Goal: Submit feedback/report problem

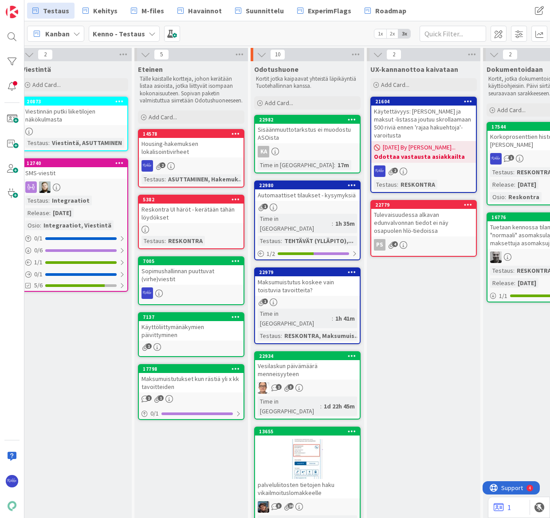
click at [298, 102] on div "Add Card..." at bounding box center [307, 102] width 106 height 13
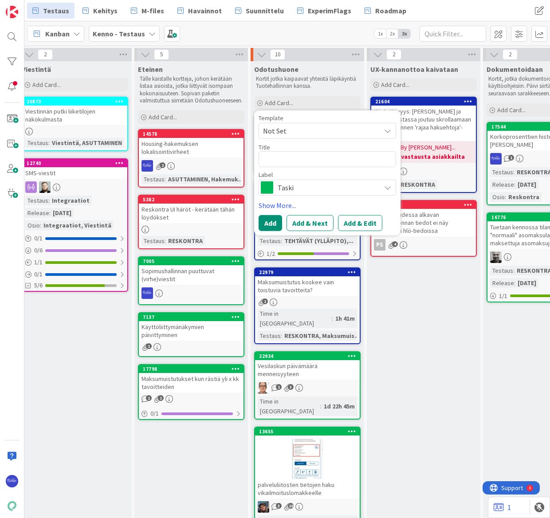
click at [309, 134] on span "Not Set" at bounding box center [318, 131] width 111 height 12
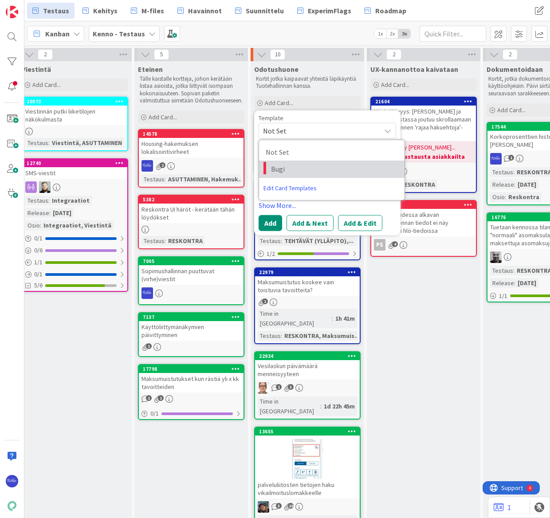
click at [315, 166] on span "Bugi" at bounding box center [334, 169] width 127 height 12
type textarea "x"
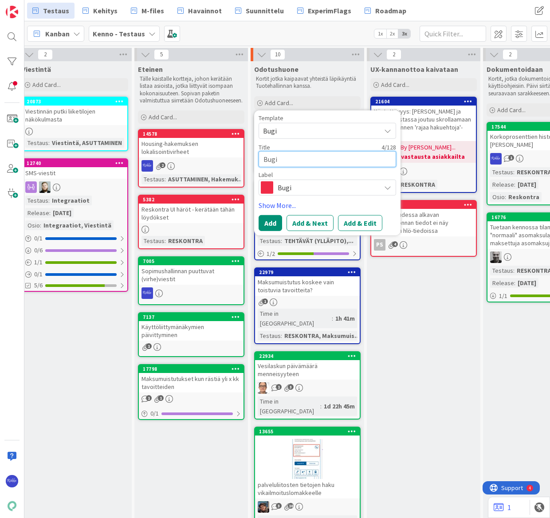
drag, startPoint x: 274, startPoint y: 159, endPoint x: 259, endPoint y: 158, distance: 15.2
click at [259, 158] on textarea "Bugi" at bounding box center [328, 159] width 138 height 16
type textarea "T"
type textarea "x"
type textarea "Ta"
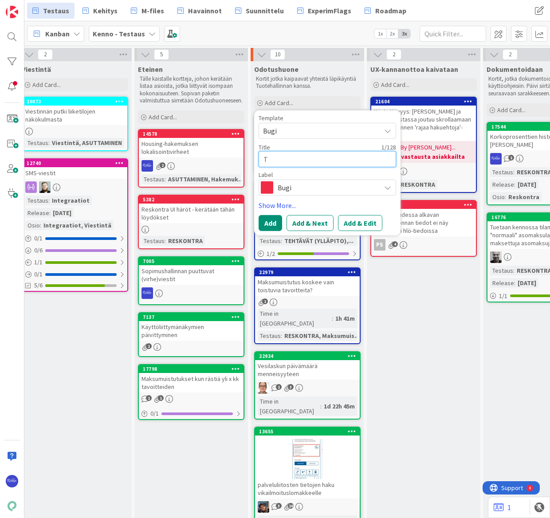
type textarea "x"
type textarea "Tav"
type textarea "x"
type textarea "Tavo"
type textarea "x"
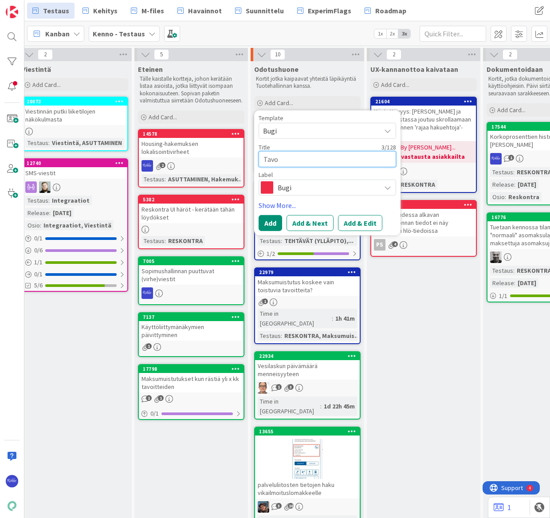
type textarea "Tavoi"
type textarea "x"
type textarea "Tavoit"
type textarea "x"
type textarea "Tavoitt"
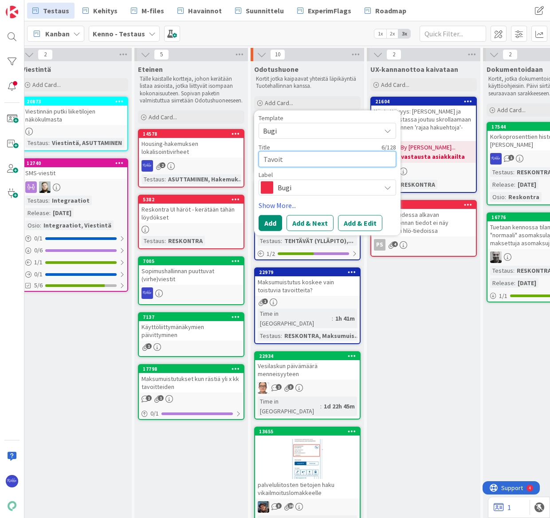
type textarea "x"
type textarea "Tavoitte"
type textarea "x"
type textarea "Tavoittei"
type textarea "x"
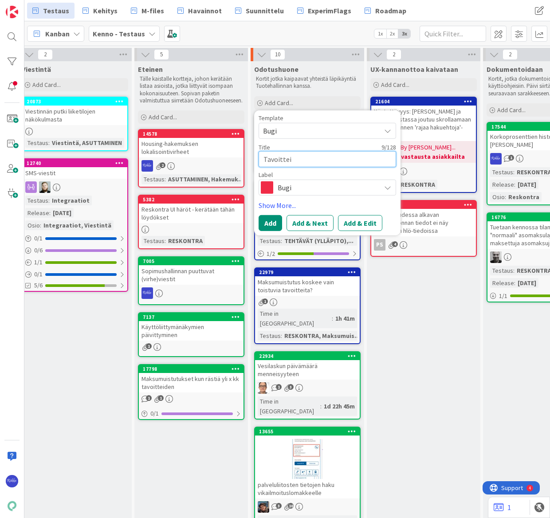
type textarea "Tavoitteit"
type textarea "x"
type textarea "Tavoitteitt"
type textarea "x"
type textarea "Tavoitteitte"
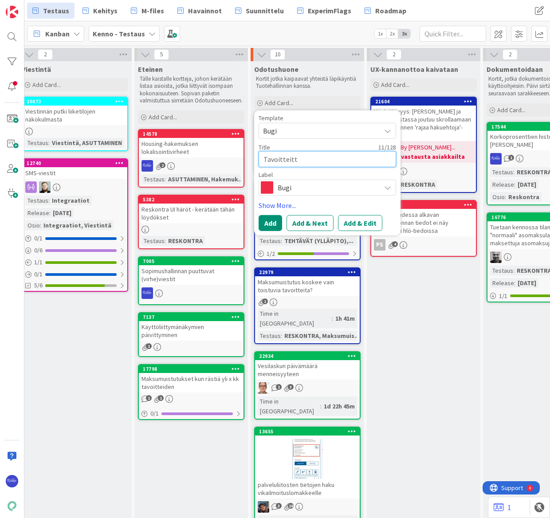
type textarea "x"
type textarea "Tavoitteitten"
type textarea "x"
type textarea "Tavoitteitten"
type textarea "x"
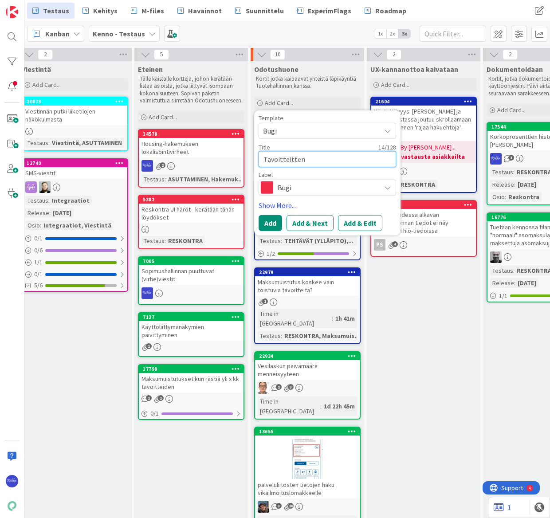
type textarea "Tavoitteitten m"
type textarea "x"
type textarea "Tavoitteitten ma"
type textarea "x"
type textarea "Tavoitteitten mas"
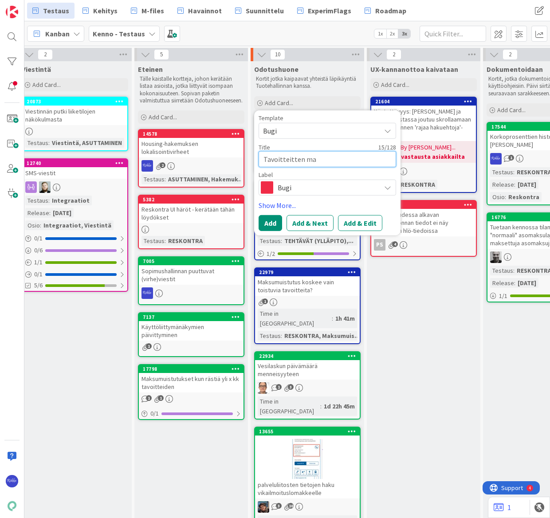
type textarea "x"
type textarea "Tavoitteitten mass"
type textarea "x"
type textarea "Tavoitteitten massa"
type textarea "x"
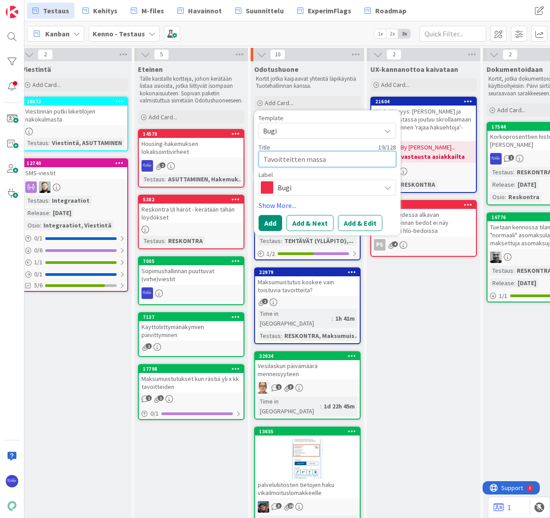
type textarea "Tavoitteitten massal"
type textarea "x"
type textarea "Tavoitteitten massalu"
type textarea "x"
type textarea "Tavoitteitten massaluo"
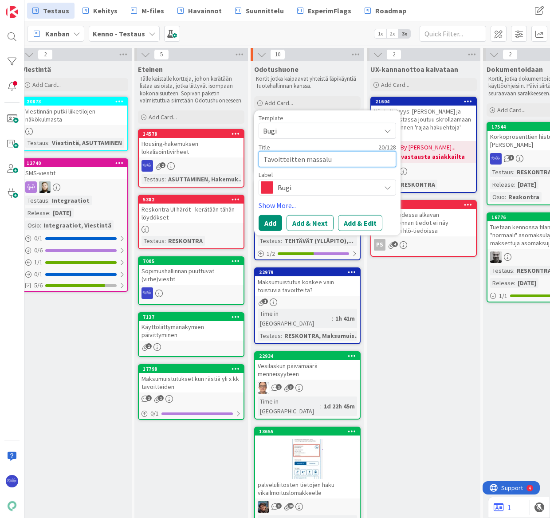
type textarea "x"
type textarea "Tavoitteitten massaluon"
type textarea "x"
type textarea "Tavoitteitten massaluont"
type textarea "x"
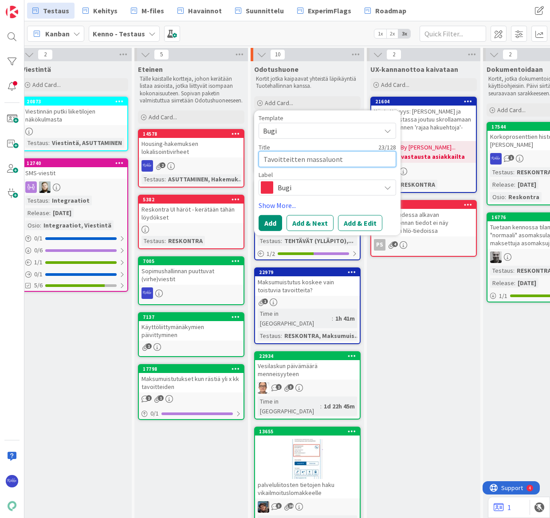
type textarea "Tavoitteitten massaluonti"
type textarea "x"
type textarea "Tavoitteitten massaluonti"
type textarea "x"
type textarea "Tavoitteitten massaluonti e"
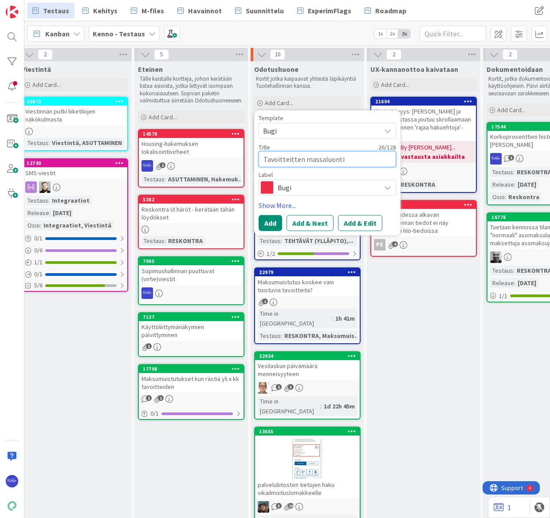
type textarea "x"
type textarea "Tavoitteitten massaluonti ei"
type textarea "x"
type textarea "Tavoitteitten massaluonti ei"
type textarea "x"
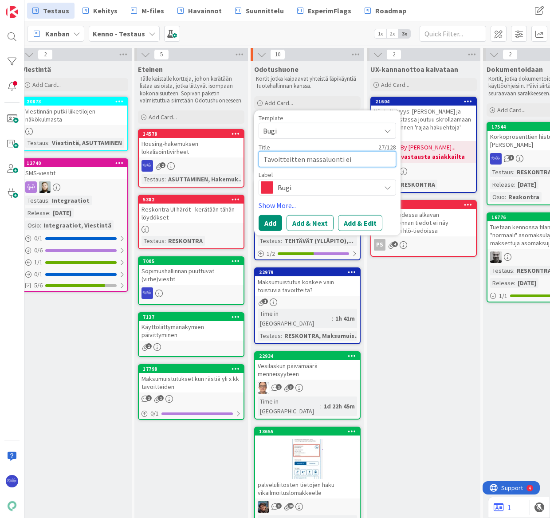
type textarea "Tavoitteitten massaluonti ei t"
type textarea "x"
type textarea "Tavoitteitten massaluonti ei to"
type textarea "x"
type textarea "Tavoitteitten massaluonti ei toi"
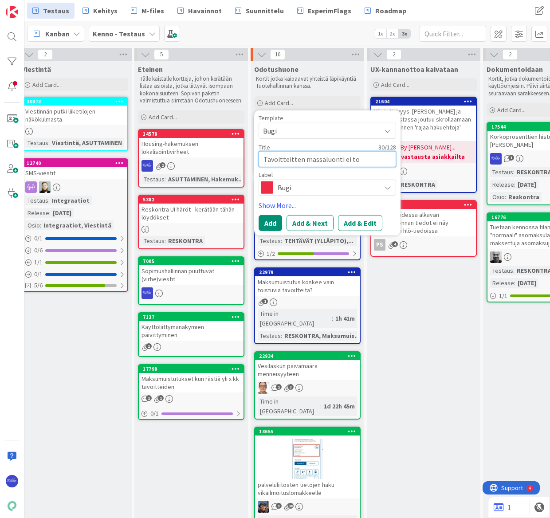
type textarea "x"
type textarea "Tavoitteitten massaluonti ei toim"
type textarea "x"
type textarea "Tavoitteitten massaluonti ei toimi"
type textarea "x"
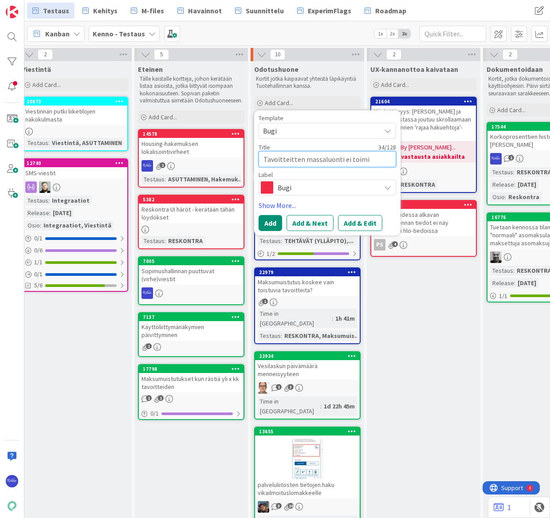
type textarea "Tavoitteitten massaluonti ei toimi"
click at [361, 221] on button "Add & Edit" at bounding box center [360, 223] width 44 height 16
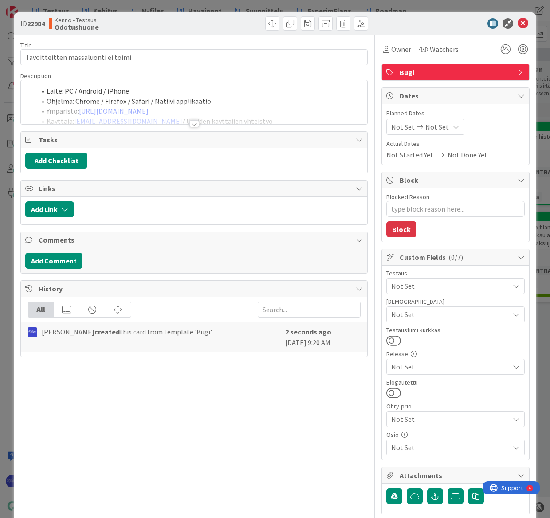
click at [193, 124] on div at bounding box center [194, 123] width 10 height 7
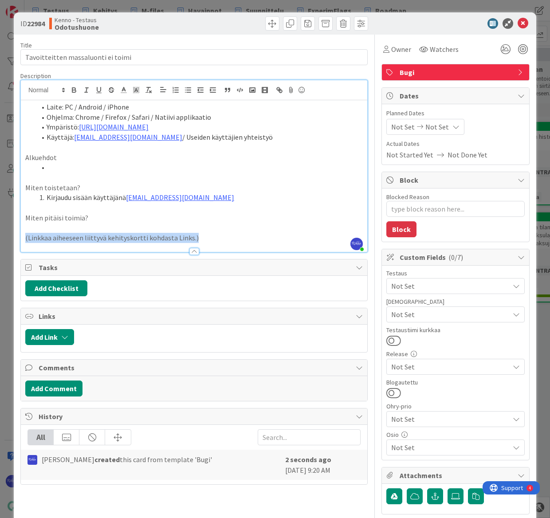
drag, startPoint x: 219, startPoint y: 235, endPoint x: 25, endPoint y: 238, distance: 194.0
click at [25, 238] on p "(Linkkaa aiheeseen liittyvä kehityskortti kohdasta Links.)" at bounding box center [194, 238] width 338 height 10
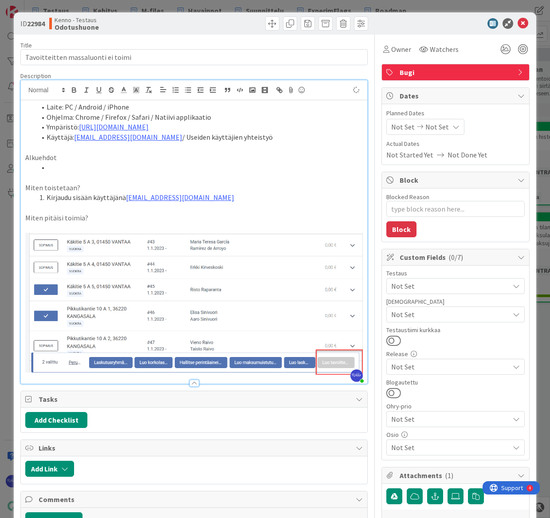
type textarea "x"
click at [480, 18] on icon at bounding box center [523, 23] width 11 height 11
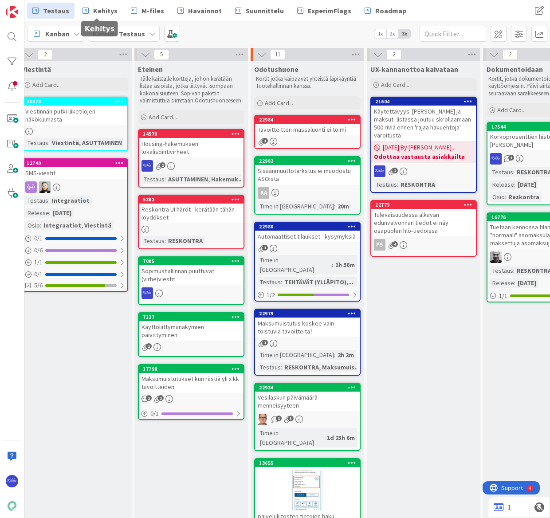
click at [95, 11] on span "Kehitys" at bounding box center [105, 10] width 24 height 11
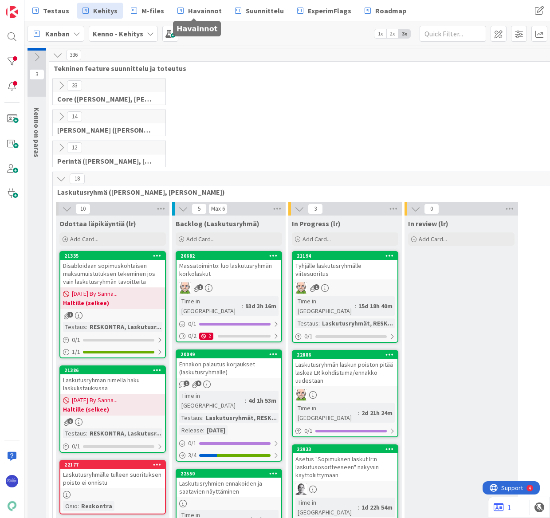
click at [193, 15] on span "Havainnot" at bounding box center [205, 10] width 34 height 11
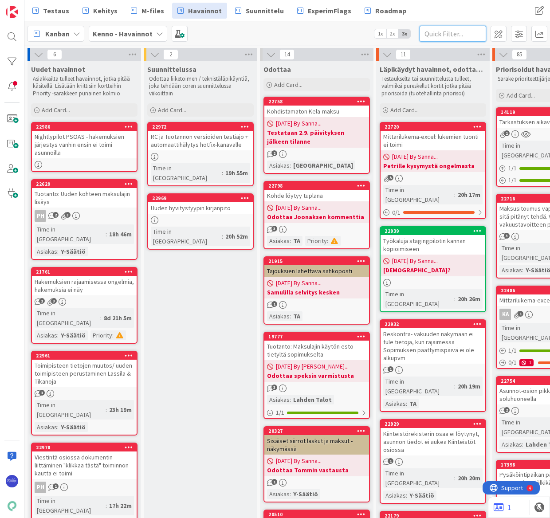
click at [454, 33] on input "text" at bounding box center [453, 34] width 67 height 16
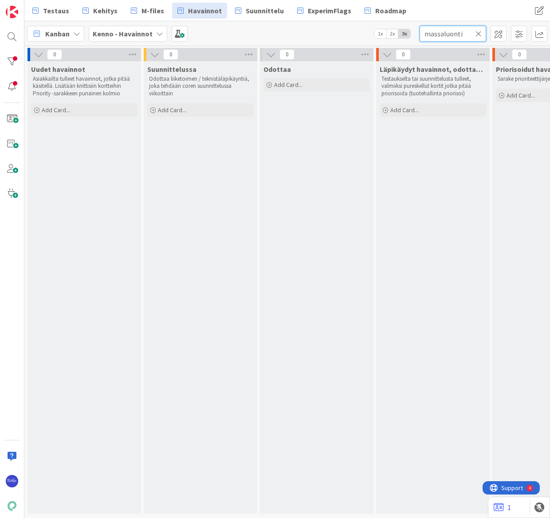
drag, startPoint x: 468, startPoint y: 32, endPoint x: 422, endPoint y: 32, distance: 45.7
click at [422, 32] on input "massaluonti" at bounding box center [453, 34] width 67 height 16
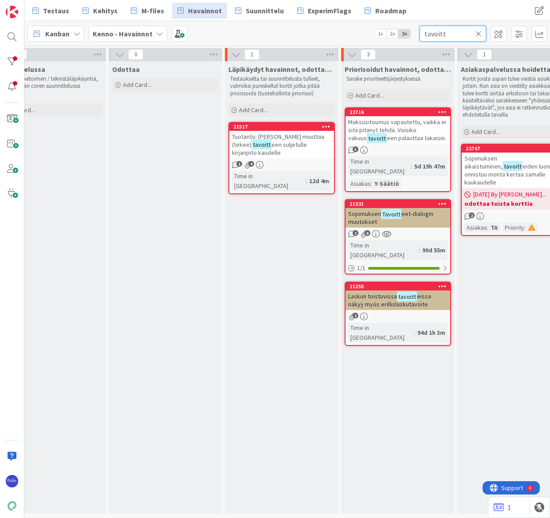
scroll to position [0, 189]
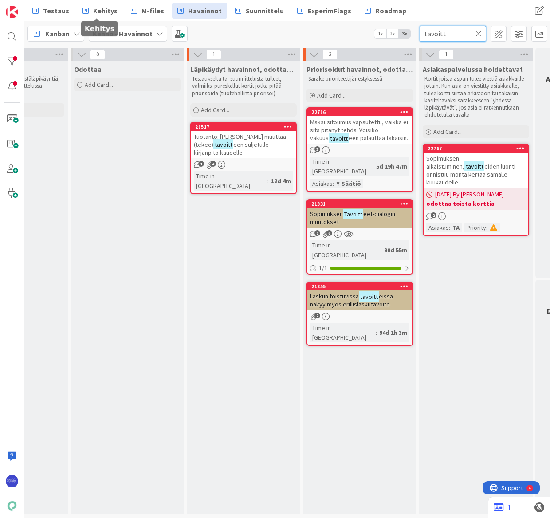
type input "tavoitt"
click at [103, 7] on span "Kehitys" at bounding box center [105, 10] width 24 height 11
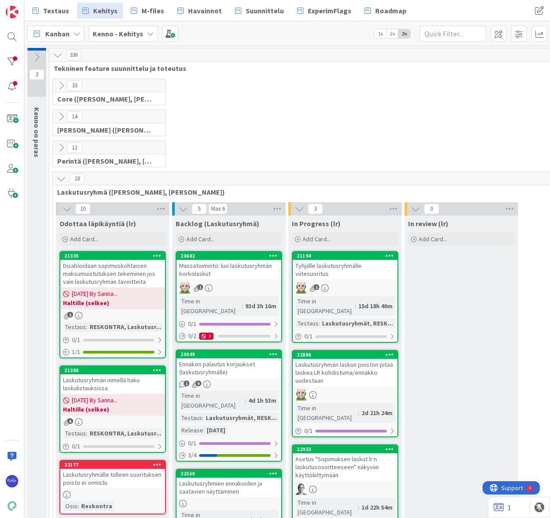
click at [60, 86] on icon at bounding box center [61, 86] width 10 height 10
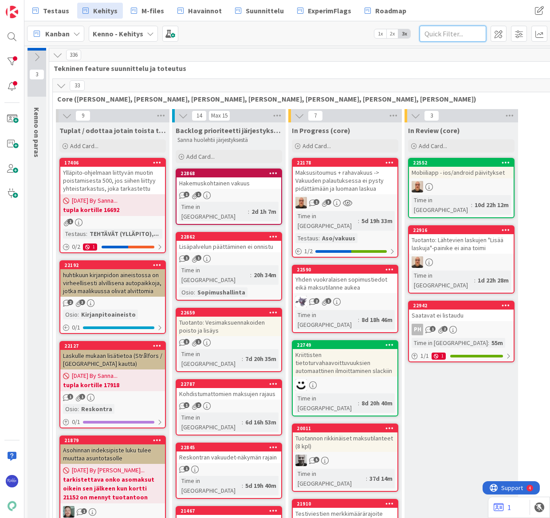
click at [434, 35] on input "text" at bounding box center [453, 34] width 67 height 16
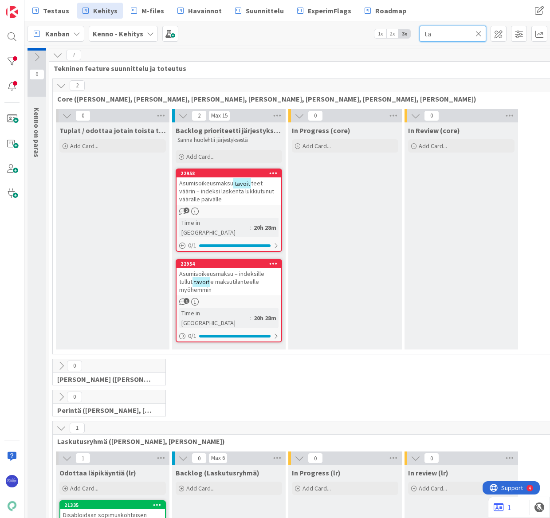
type input "t"
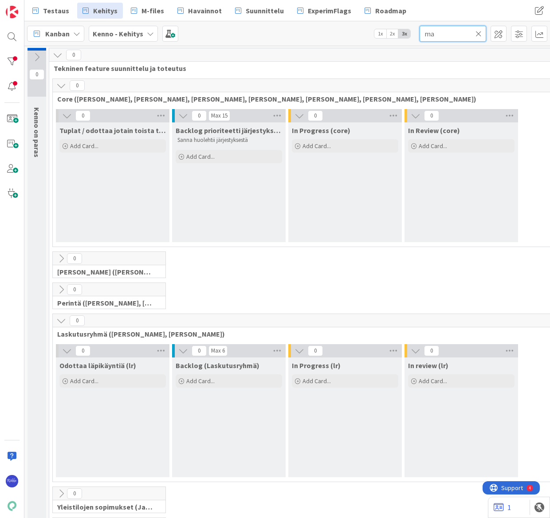
type input "m"
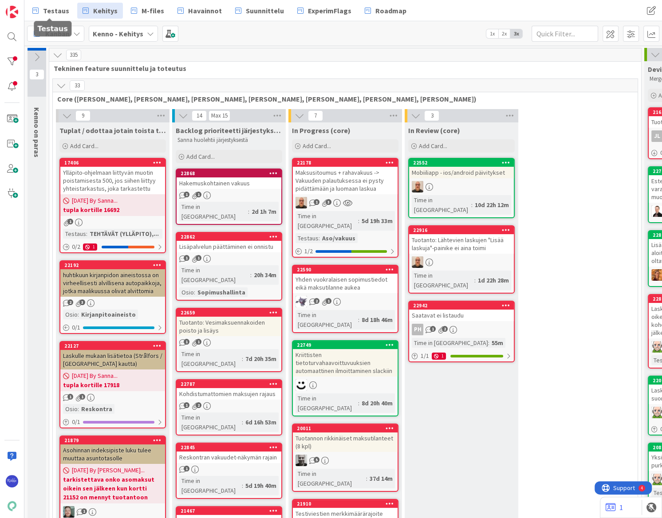
click at [49, 9] on span "Testaus" at bounding box center [56, 10] width 26 height 11
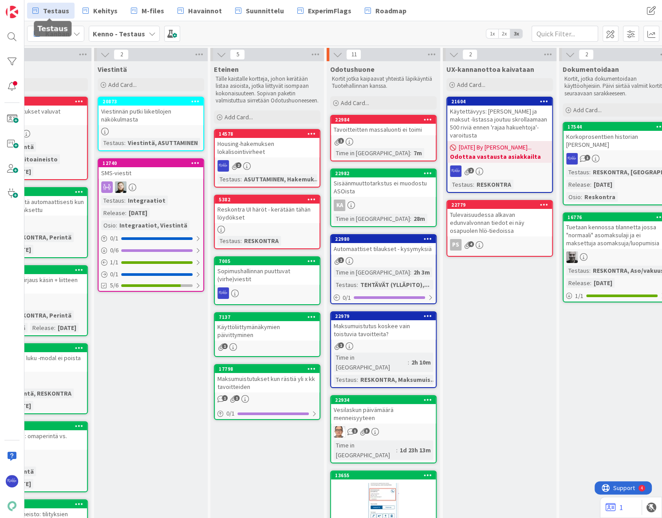
scroll to position [0, 521]
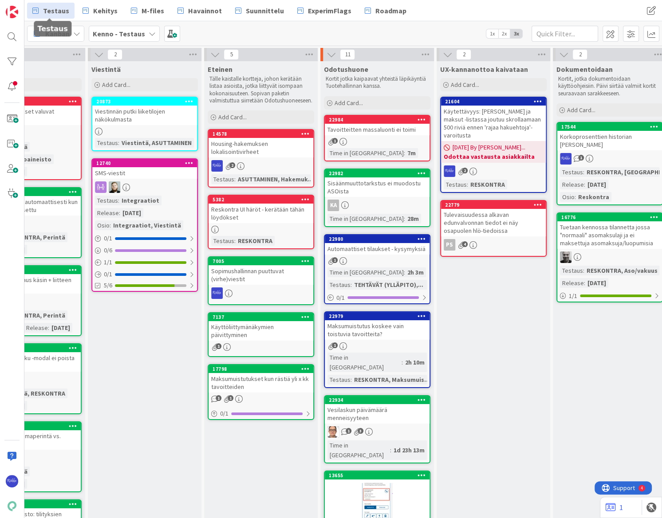
click at [379, 129] on div "Tavoitteitten massaluonti ei toimi" at bounding box center [377, 130] width 105 height 12
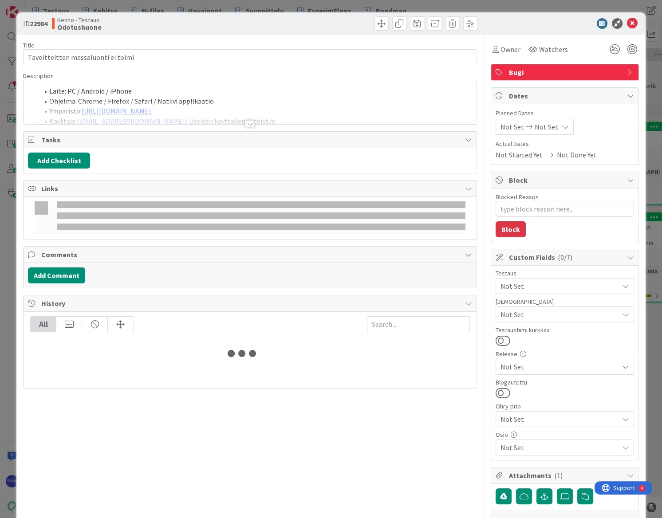
type textarea "x"
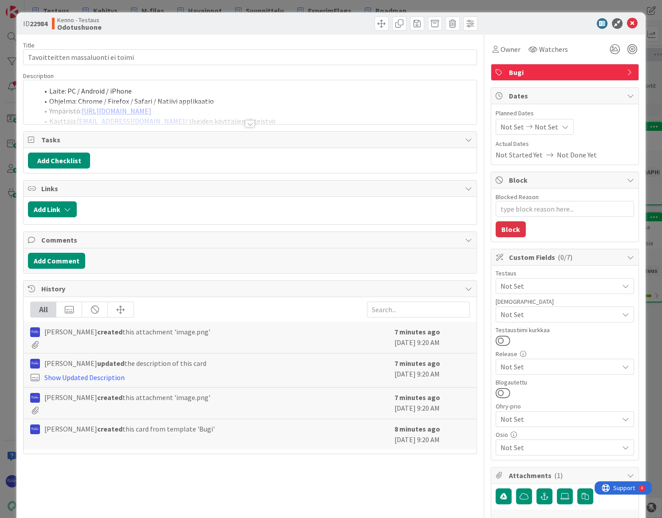
click at [247, 124] on div at bounding box center [250, 123] width 10 height 7
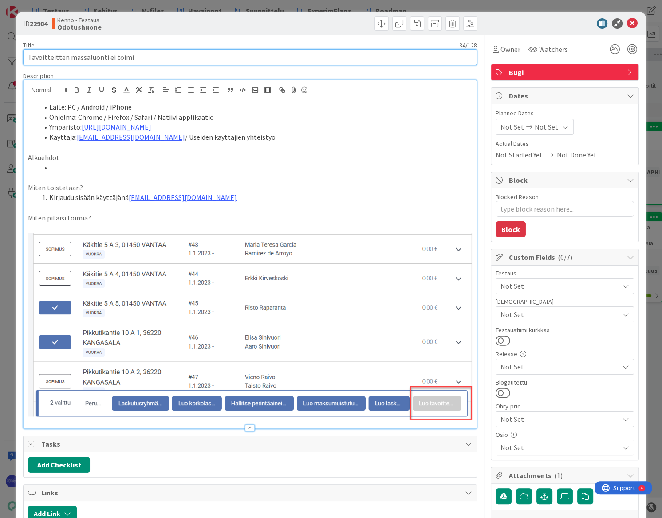
click at [152, 55] on input "Tavoitteitten massaluonti ei toimi" at bounding box center [250, 57] width 454 height 16
type input "Tavoitteitten massaluonti ei toimi yksittäin kliksutellen"
type textarea "x"
type input "Tavoitteitten massaluonti ei toimi yksittäin kliksutellen"
click at [105, 166] on li at bounding box center [255, 167] width 433 height 10
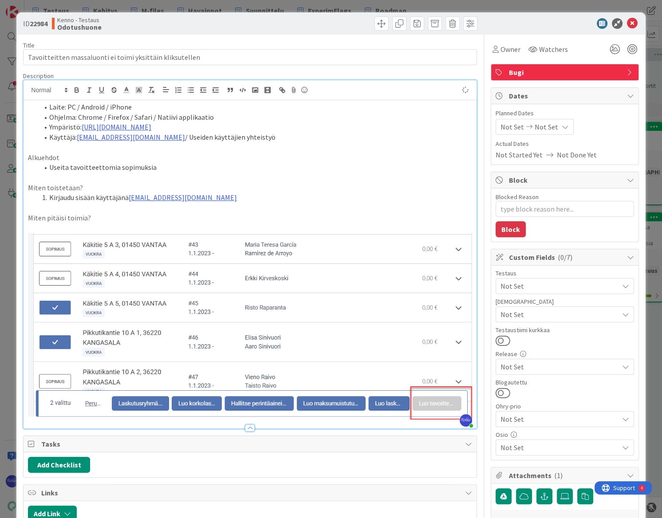
click at [236, 200] on li "Kirjaudu sisään käyttäjänä [EMAIL_ADDRESS][DOMAIN_NAME]" at bounding box center [255, 198] width 433 height 10
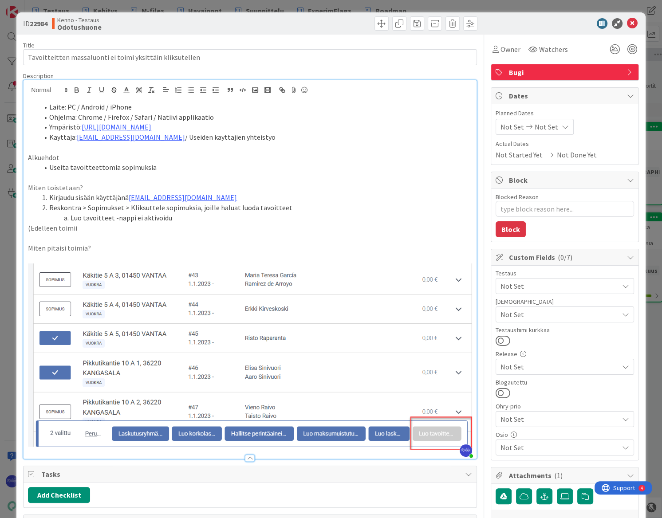
click at [28, 225] on p "(Edelleen toimii" at bounding box center [250, 228] width 444 height 10
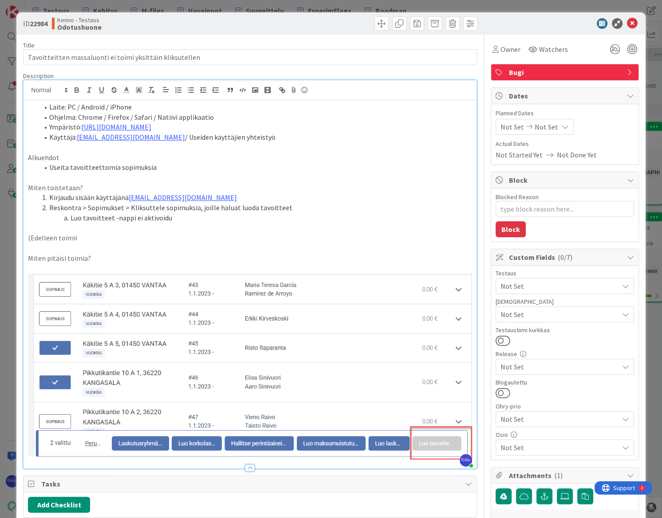
click at [93, 239] on p "(Edelleen toimii" at bounding box center [250, 238] width 444 height 10
click at [480, 314] on span "Not Set" at bounding box center [560, 314] width 118 height 11
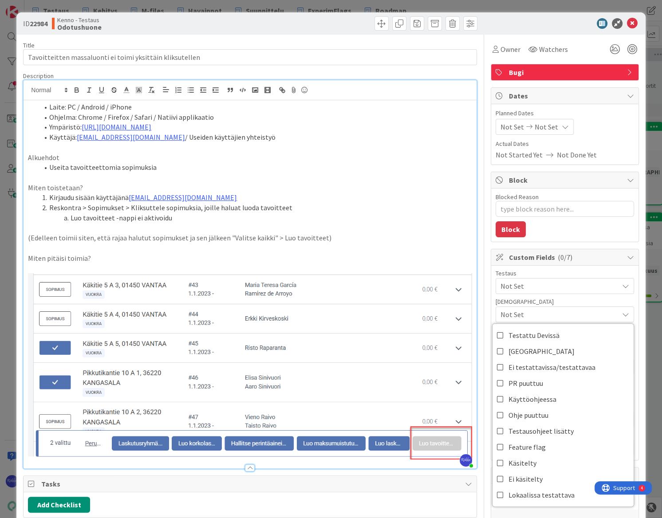
click at [480, 285] on span "Not Set" at bounding box center [560, 286] width 118 height 11
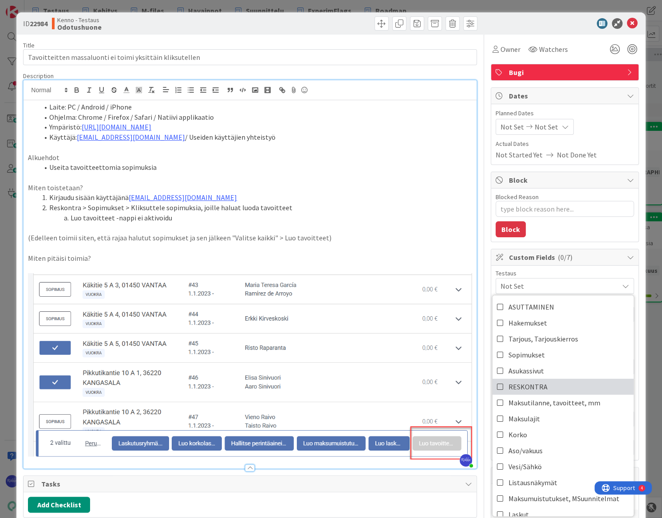
click at [480, 387] on link "RESKONTRA" at bounding box center [563, 387] width 141 height 16
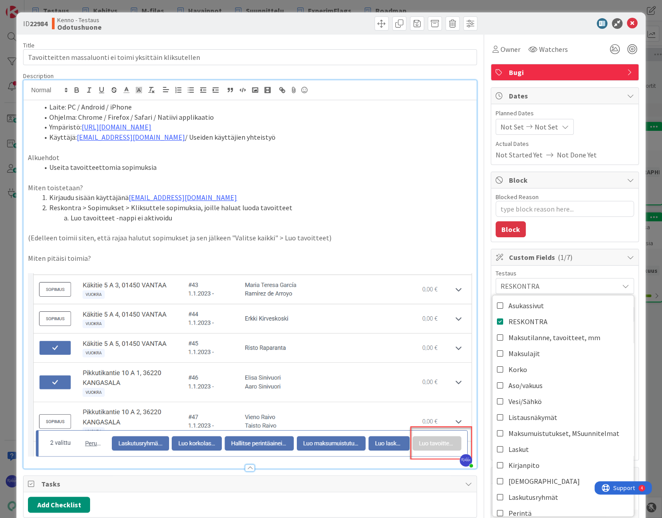
scroll to position [80, 0]
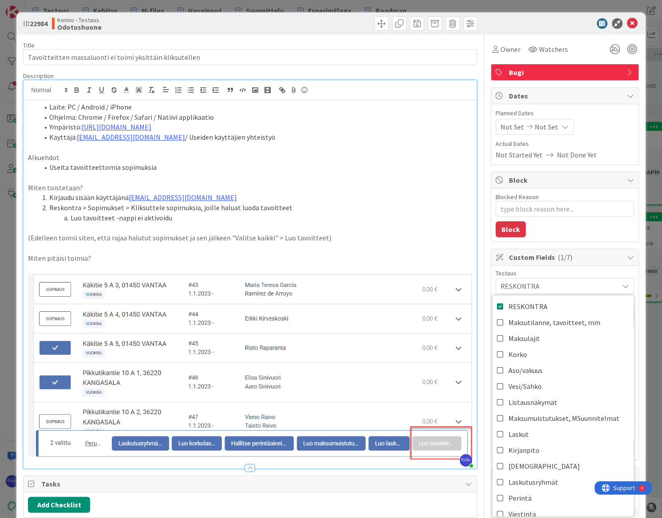
click at [403, 121] on li "Ohjelma: Chrome / Firefox / Safari / Natiivi applikaatio" at bounding box center [255, 117] width 433 height 10
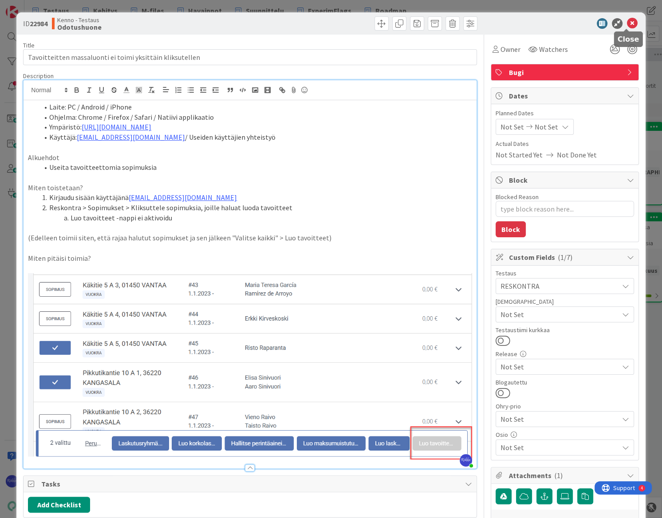
click at [480, 21] on icon at bounding box center [632, 23] width 11 height 11
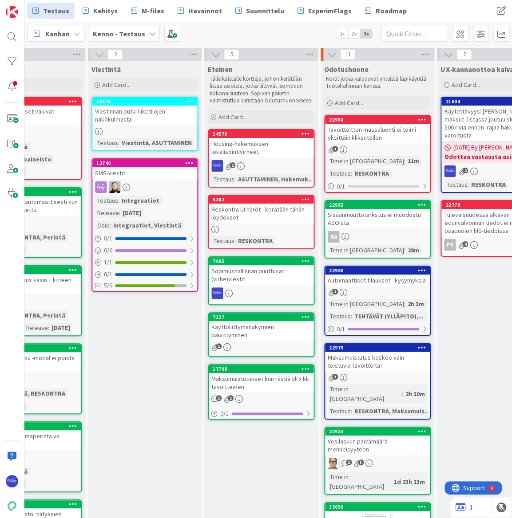
click at [390, 140] on div "Tavoitteitten massaluonti ei toimi yksittäin kliksutellen" at bounding box center [377, 134] width 105 height 20
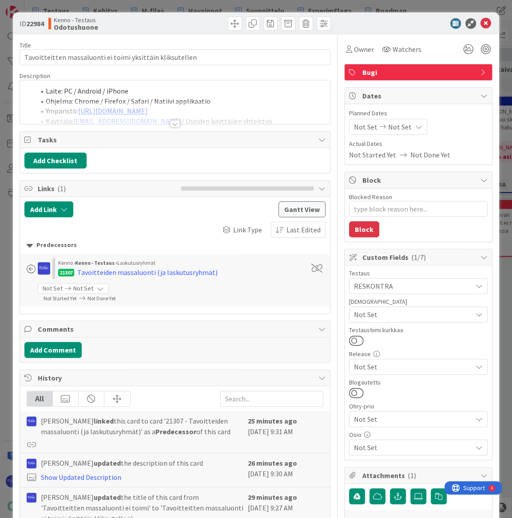
type textarea "x"
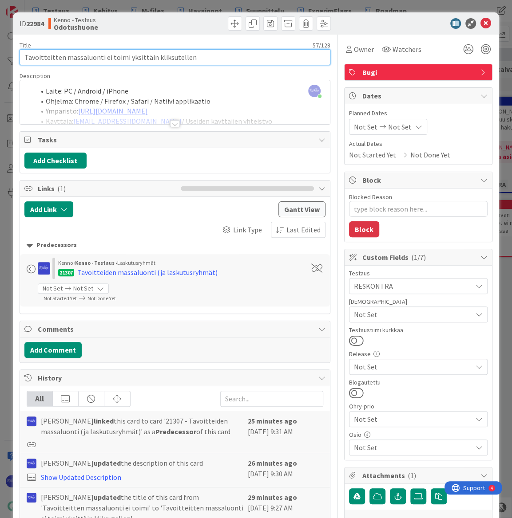
drag, startPoint x: 24, startPoint y: 55, endPoint x: 212, endPoint y: 56, distance: 188.2
click at [212, 56] on input "Tavoitteitten massaluonti ei toimi yksittäin kliksutellen" at bounding box center [175, 57] width 311 height 16
type input "S"
type textarea "x"
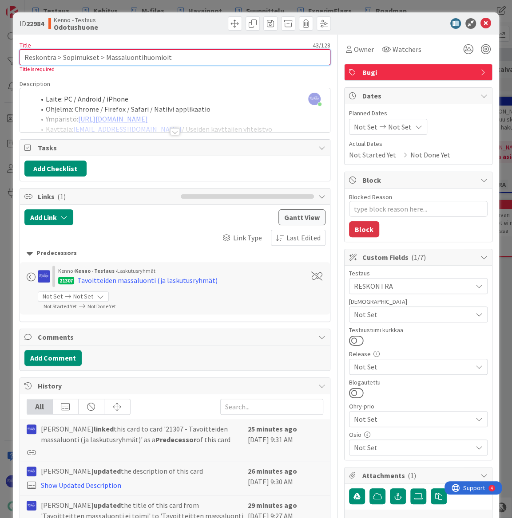
type input "Reskontra > Sopimukset > Massaluontihuomioita"
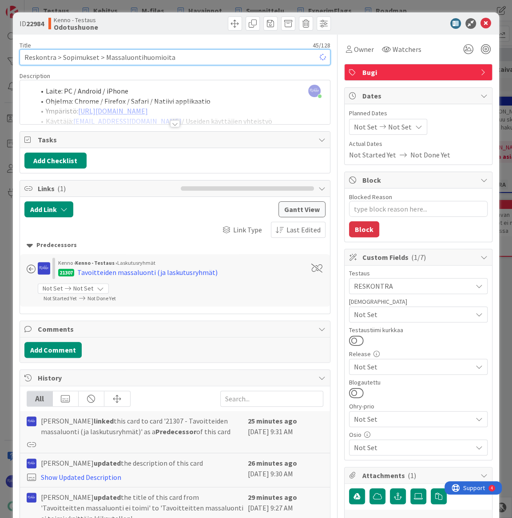
type textarea "x"
type input "Reskontra > Sopimukset > Massaluontihuomioita"
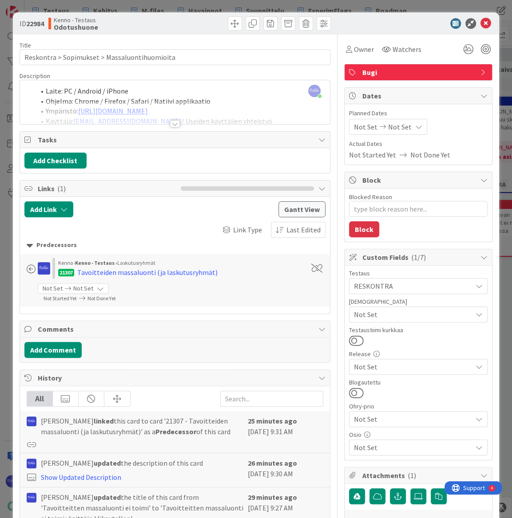
click at [172, 125] on div at bounding box center [175, 123] width 10 height 7
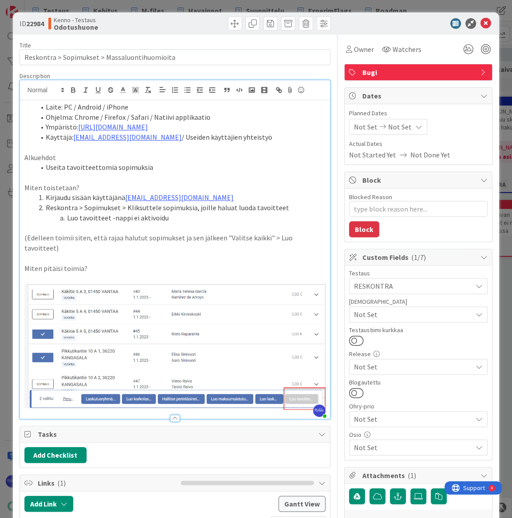
click at [92, 273] on p at bounding box center [174, 278] width 301 height 10
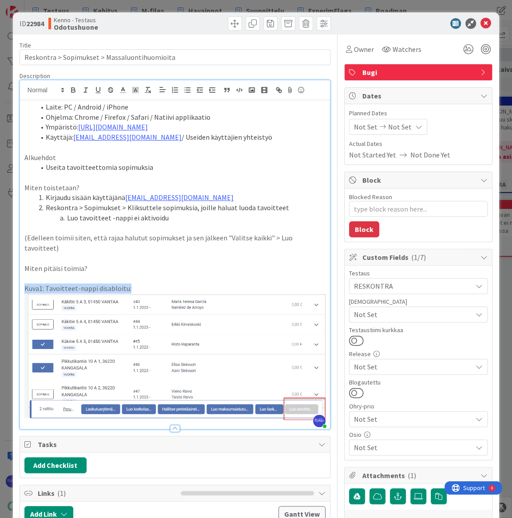
drag, startPoint x: 146, startPoint y: 278, endPoint x: 18, endPoint y: 280, distance: 127.4
click at [18, 280] on div "ID 22984 Kenno - Testaus Odotushuone Title 45 / 128 Reskontra > Sopimukset > Ma…" at bounding box center [256, 474] width 486 height 925
click at [199, 220] on li "Luo tavoitteet -nappi ei aktivoidu" at bounding box center [180, 218] width 290 height 10
click at [317, 239] on p "(Edelleen toimii siten, että rajaa halutut sopimukset ja sen jälkeen "Valitse k…" at bounding box center [174, 243] width 301 height 20
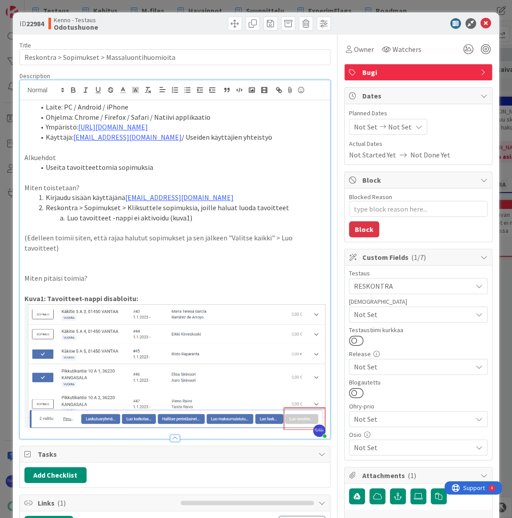
click at [204, 217] on li "Luo tavoitteet -nappi ei aktivoidu (kuva1)" at bounding box center [180, 218] width 290 height 10
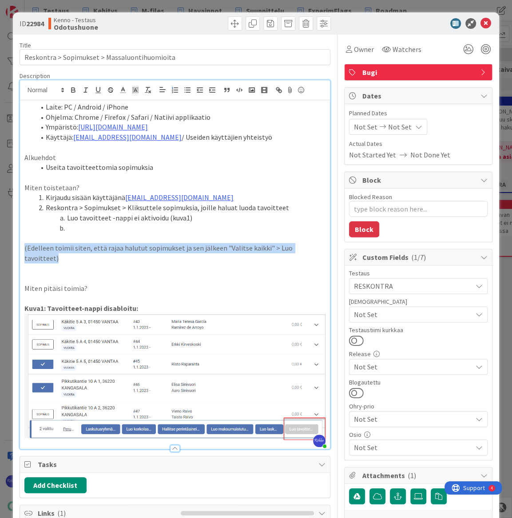
drag, startPoint x: 22, startPoint y: 247, endPoint x: 315, endPoint y: 249, distance: 292.9
click at [315, 249] on div "Laite: PC / Android / iPhone Ohjelma: Chrome / Firefox / Safari / Natiivi appli…" at bounding box center [175, 274] width 310 height 349
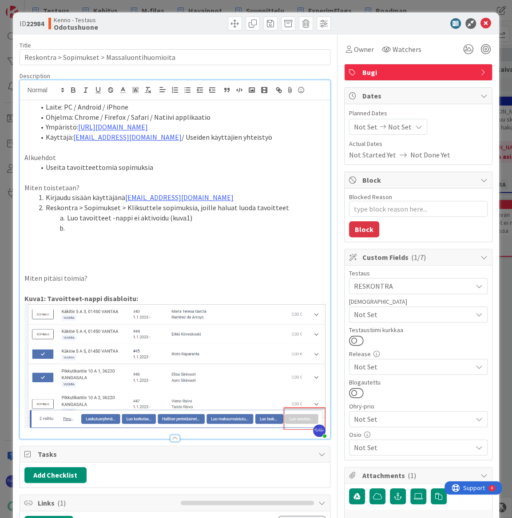
click at [107, 228] on li at bounding box center [180, 228] width 290 height 10
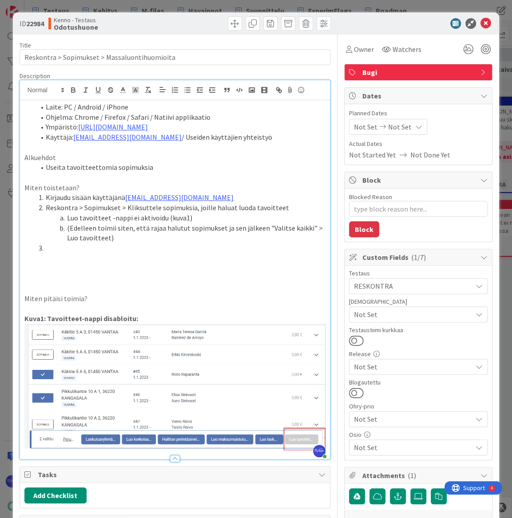
click at [114, 226] on li "(Edelleen toimii siten, että rajaa halutut sopimukset ja sen jälkeen "Valitse k…" at bounding box center [180, 233] width 290 height 20
click at [71, 248] on li at bounding box center [180, 248] width 290 height 10
drag, startPoint x: 45, startPoint y: 206, endPoint x: 117, endPoint y: 205, distance: 71.9
click at [117, 205] on li "Reskontra > Sopimukset > Kliksuttele sopimuksia, joille haluat luoda tavoitteet" at bounding box center [180, 208] width 290 height 10
copy li "Reskontra > Sopimukset"
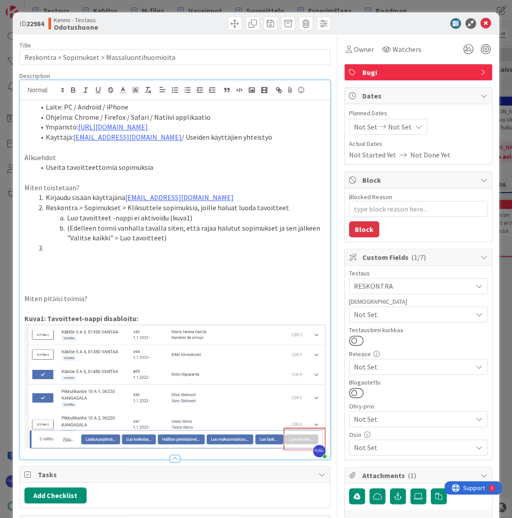
click at [75, 248] on li at bounding box center [180, 248] width 290 height 10
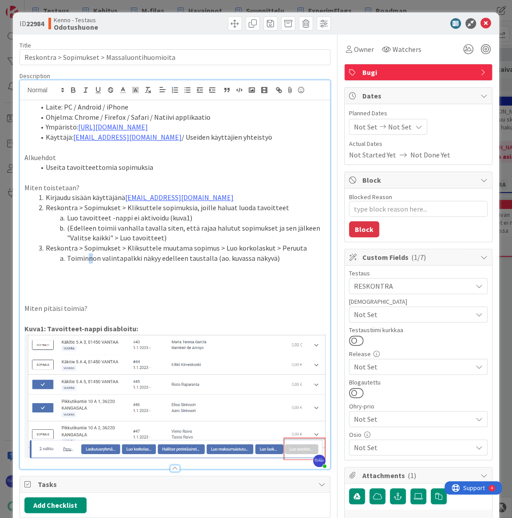
click at [89, 259] on li "Toiminnon valintapalkki näkyy edelleen taustalla (ao. kuvassa näkyvä)" at bounding box center [180, 258] width 290 height 10
click at [70, 256] on li "Toimintojen valintapalkki näkyy edelleen taustalla (ao. kuvassa näkyvä)" at bounding box center [180, 258] width 290 height 10
click at [301, 257] on li "Massatoimintojen valintapalkki näkyy edelleen taustalla (ao. kuvassa näkyvä)" at bounding box center [180, 258] width 290 height 10
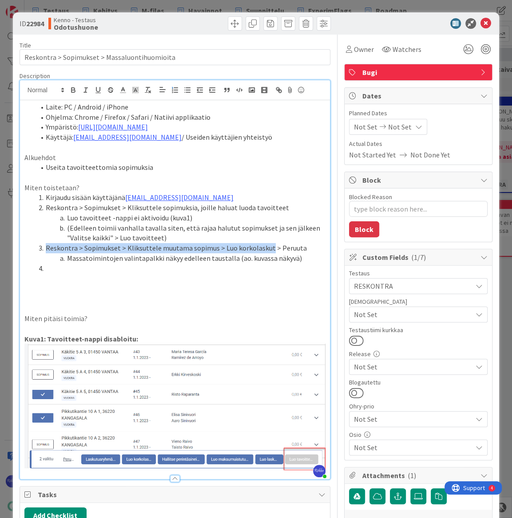
drag, startPoint x: 46, startPoint y: 247, endPoint x: 265, endPoint y: 248, distance: 219.2
click at [265, 248] on li "Reskontra > Sopimukset > Kliksuttele muutama sopimus > Luo korkolaskut > Peruuta" at bounding box center [180, 248] width 290 height 10
copy li "Reskontra > Sopimukset > Kliksuttele muutama sopimus > Luo korkolaskut"
click at [69, 268] on li at bounding box center [180, 269] width 290 height 10
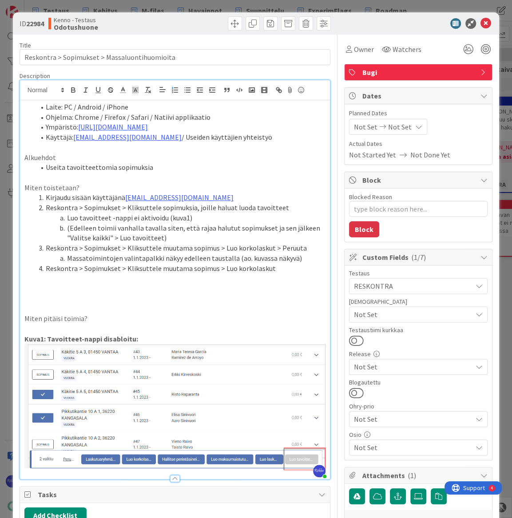
click at [186, 269] on li "Reskontra > Sopimukset > Kliksuttele muutama sopimus > Luo korkolaskut" at bounding box center [180, 269] width 290 height 10
drag, startPoint x: 242, startPoint y: 266, endPoint x: 288, endPoint y: 267, distance: 46.2
click at [288, 267] on li "Reskontra > Sopimukset > Kliksuttele muutama vuokrasopimus > Luo korkolaskut" at bounding box center [180, 269] width 290 height 10
click at [158, 164] on li "Useita tavoitteettomia sopimuksia" at bounding box center [180, 167] width 290 height 10
click at [259, 268] on li "Reskontra > Sopimukset > Kliksuttele muutama vuokrasopimus > L" at bounding box center [180, 269] width 290 height 10
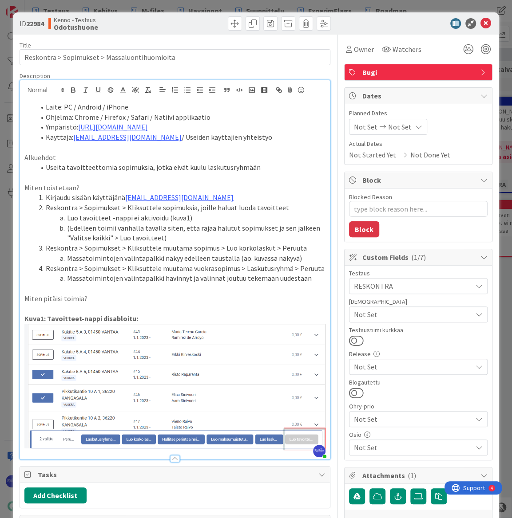
click at [109, 300] on p "Miten pitäisi toimia?" at bounding box center [174, 299] width 301 height 10
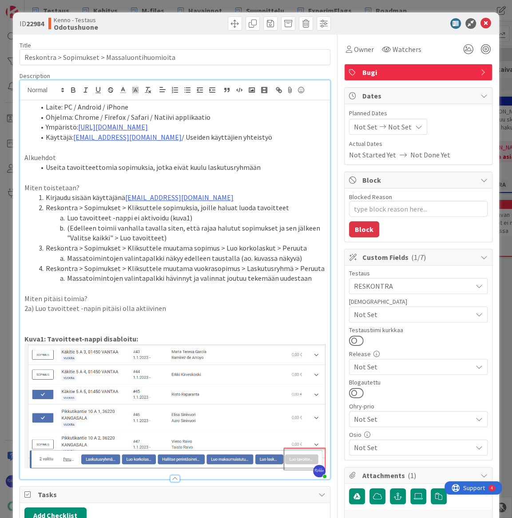
click at [23, 308] on div "Laite: PC / Android / iPhone Ohjelma: Chrome / Firefox / Safari / Natiivi appli…" at bounding box center [175, 289] width 310 height 379
click at [220, 307] on li "2a) Luo tavoitteet -napin pitäisi olla aktiivinen" at bounding box center [180, 309] width 290 height 10
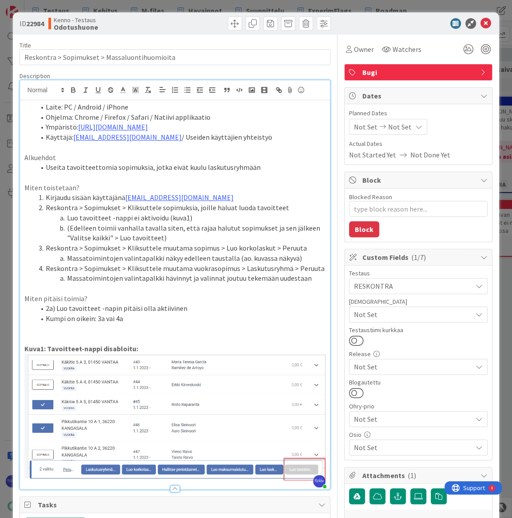
click at [222, 324] on p at bounding box center [174, 329] width 301 height 10
click at [480, 24] on icon at bounding box center [485, 23] width 11 height 11
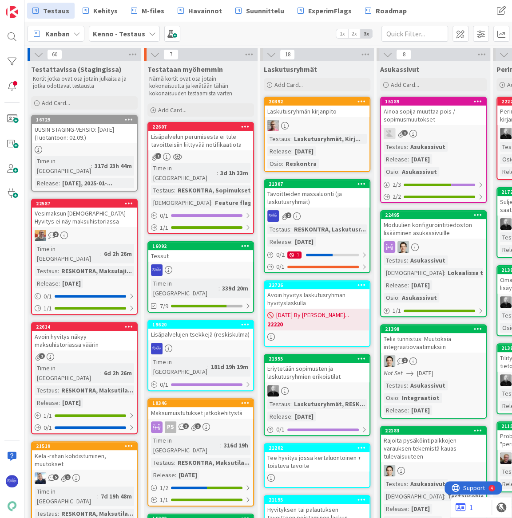
click at [362, 182] on icon at bounding box center [361, 184] width 8 height 6
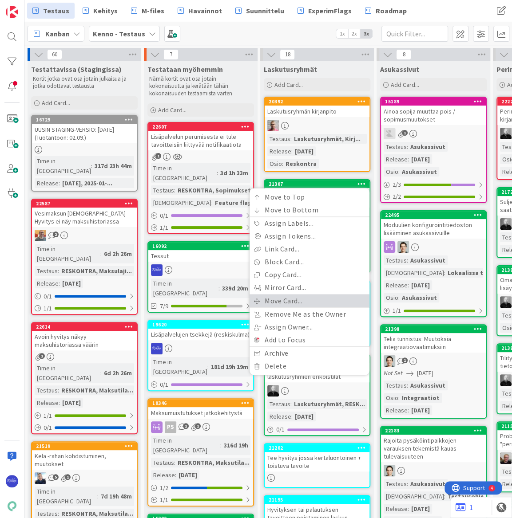
click at [316, 298] on link "Move Card..." at bounding box center [309, 300] width 120 height 13
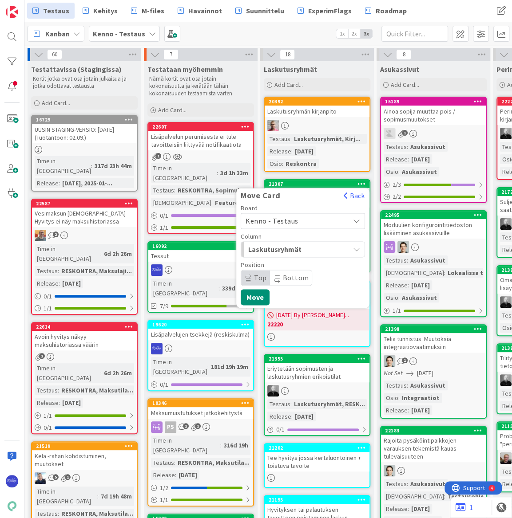
click at [297, 248] on span "Laskutusryhmät" at bounding box center [281, 250] width 67 height 12
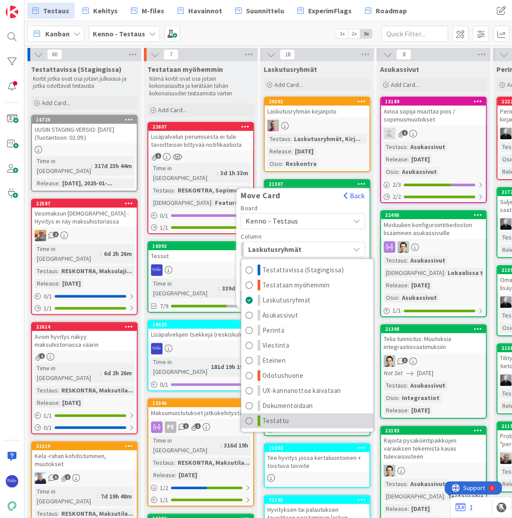
click at [318, 421] on link "Testattu" at bounding box center [307, 421] width 132 height 15
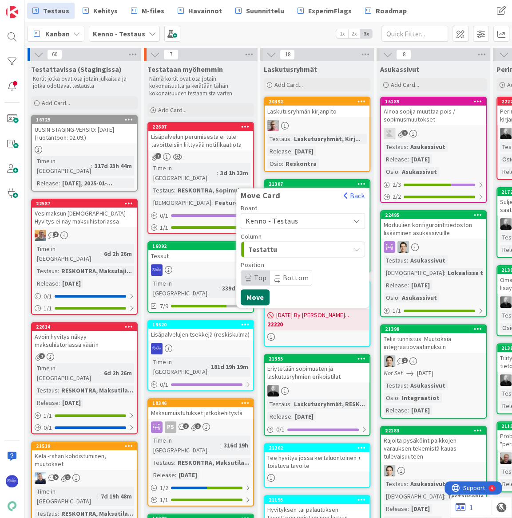
click at [252, 291] on button "Move" at bounding box center [255, 297] width 29 height 16
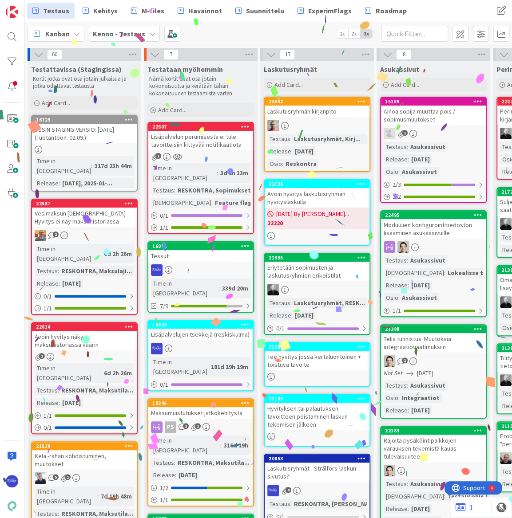
click at [317, 278] on div "Eriytetään sopimusten ja laskutusryhmien erikoistilat" at bounding box center [316, 272] width 105 height 20
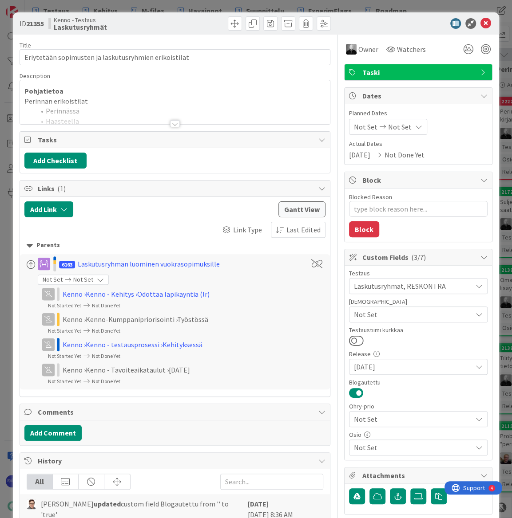
click at [173, 123] on div at bounding box center [175, 123] width 10 height 7
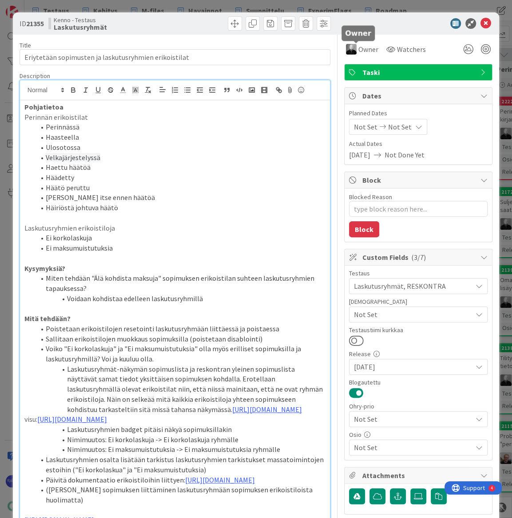
click at [363, 46] on span "Owner" at bounding box center [368, 49] width 20 height 11
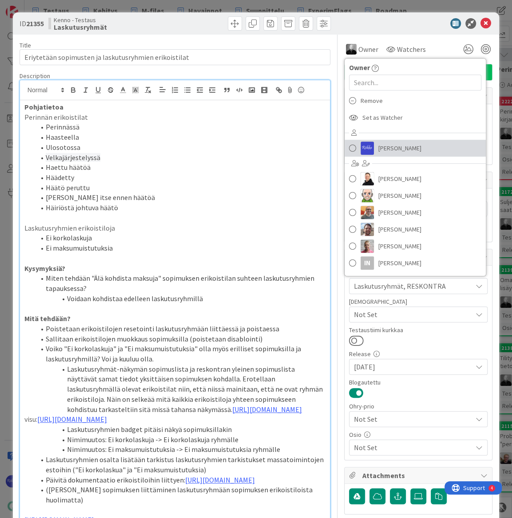
click at [399, 148] on span "[PERSON_NAME]" at bounding box center [399, 148] width 43 height 13
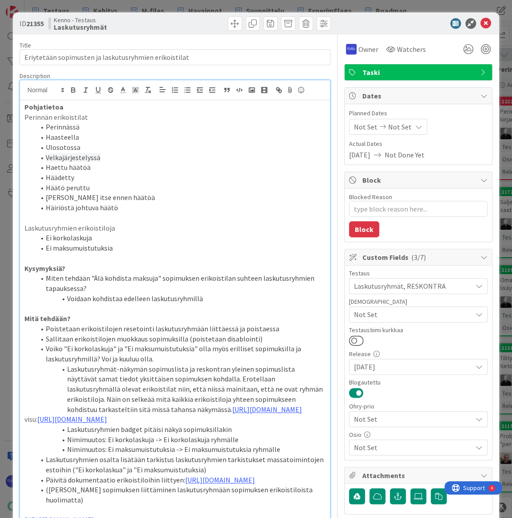
type textarea "x"
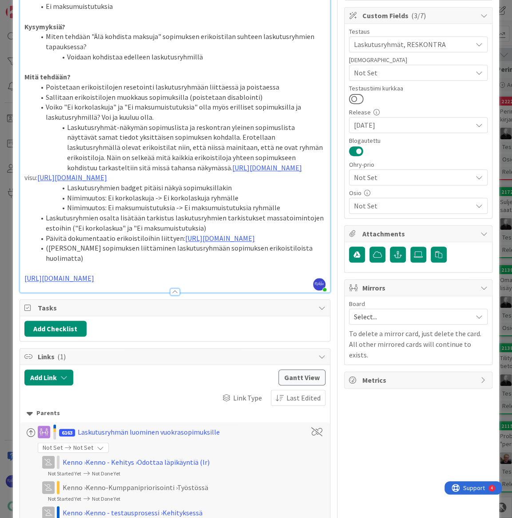
click at [199, 284] on p "[URL][DOMAIN_NAME]" at bounding box center [174, 278] width 301 height 10
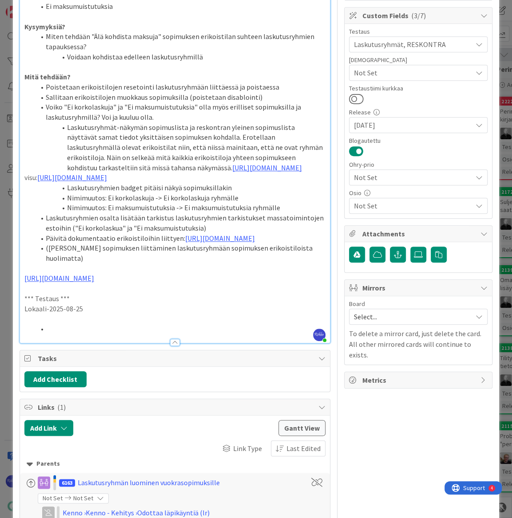
scroll to position [0, 0]
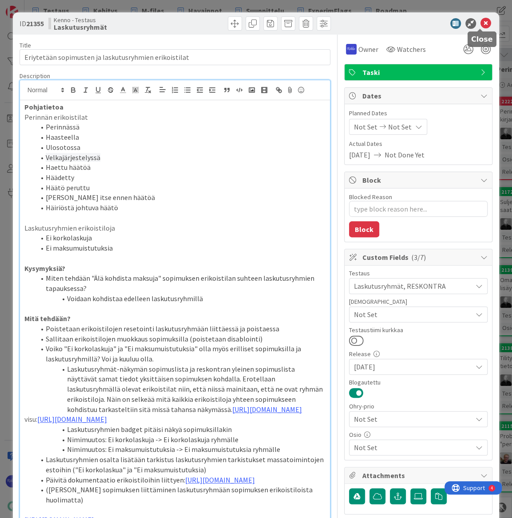
drag, startPoint x: 481, startPoint y: 24, endPoint x: 401, endPoint y: 33, distance: 80.4
click at [480, 24] on icon at bounding box center [485, 23] width 11 height 11
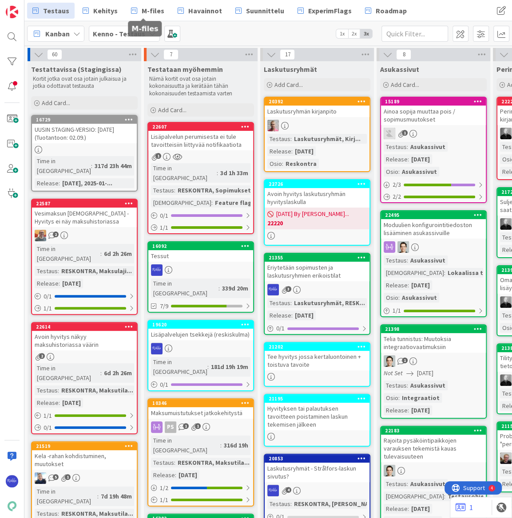
click at [100, 10] on span "Kehitys" at bounding box center [105, 10] width 24 height 11
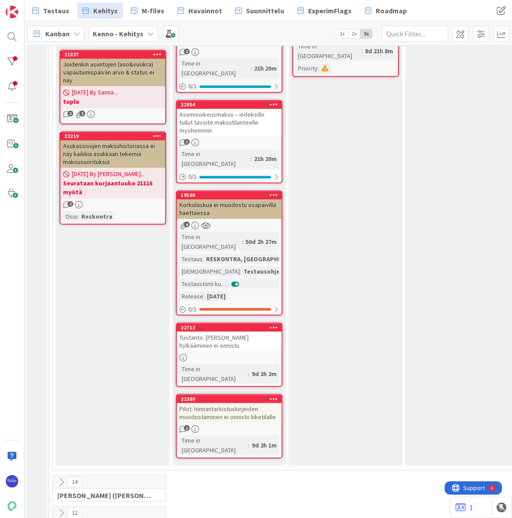
scroll to position [1049, 0]
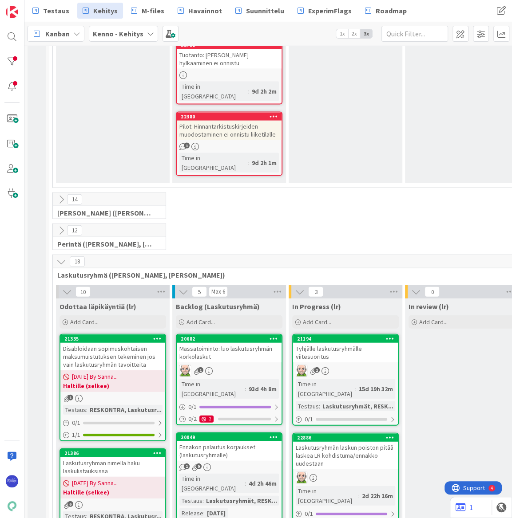
click at [230, 365] on div "1" at bounding box center [229, 371] width 105 height 12
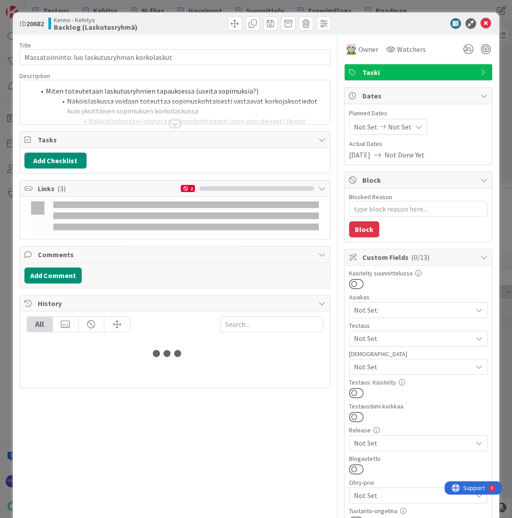
type textarea "x"
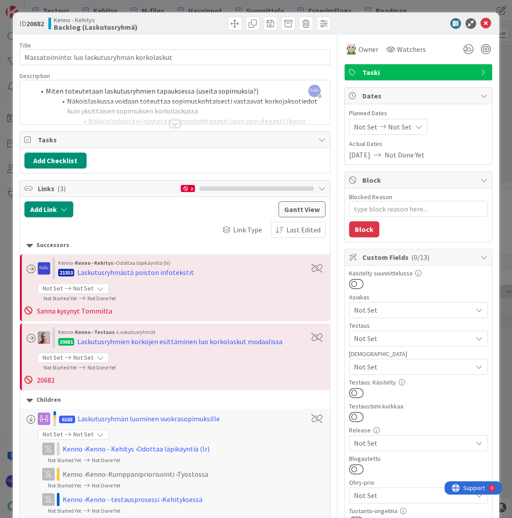
click at [172, 122] on div at bounding box center [175, 123] width 10 height 7
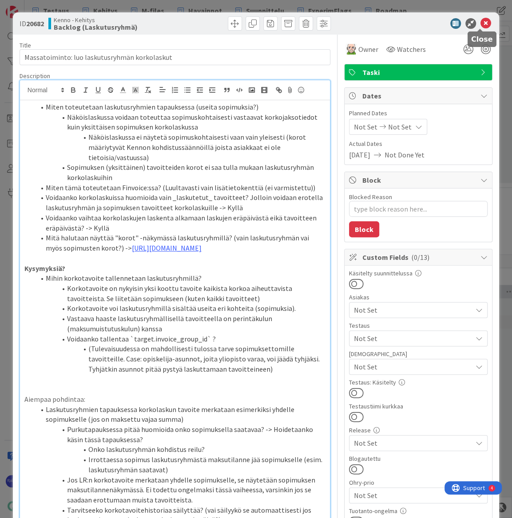
drag, startPoint x: 479, startPoint y: 23, endPoint x: 461, endPoint y: 33, distance: 20.3
click at [480, 23] on icon at bounding box center [485, 23] width 11 height 11
